Goal: Task Accomplishment & Management: Use online tool/utility

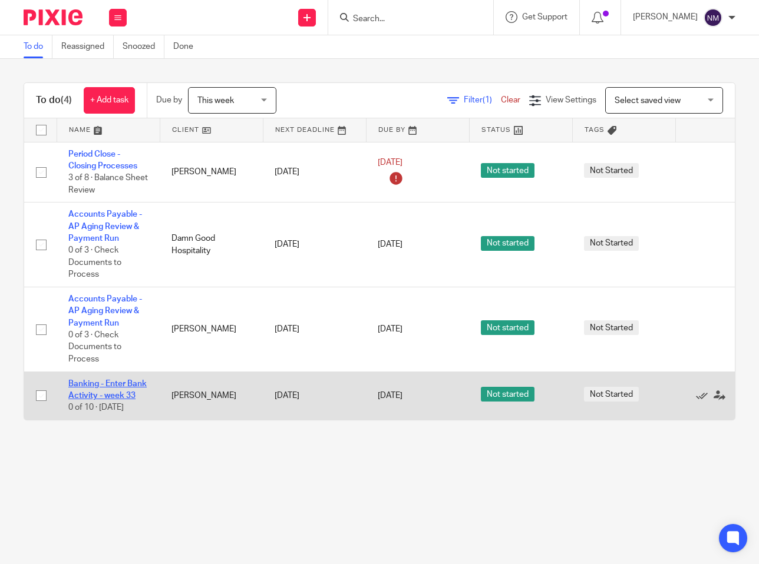
click at [106, 384] on link "Banking - Enter Bank Activity - week 33" at bounding box center [107, 390] width 78 height 20
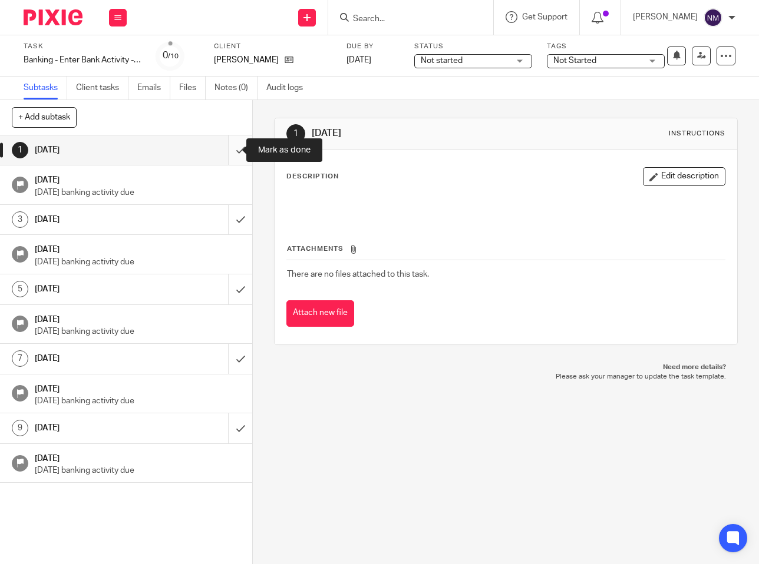
click at [227, 153] on input "submit" at bounding box center [126, 150] width 252 height 29
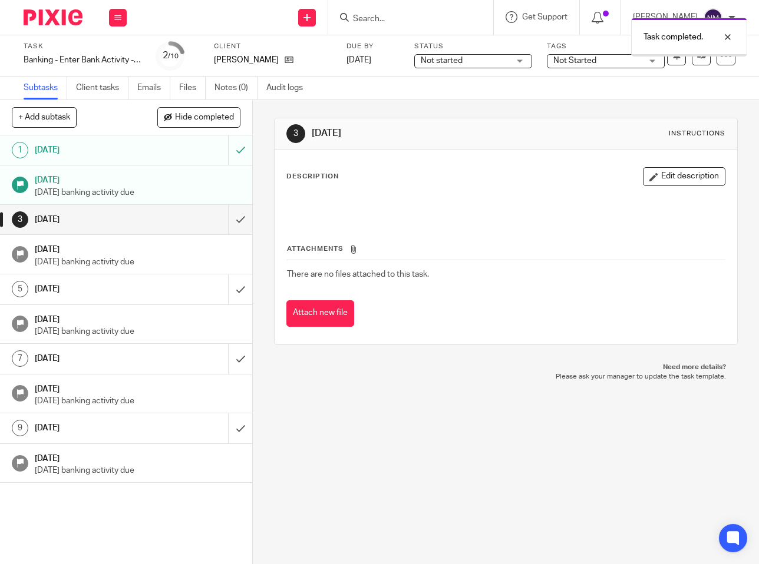
click at [54, 14] on img at bounding box center [53, 17] width 59 height 16
